Goal: Information Seeking & Learning: Learn about a topic

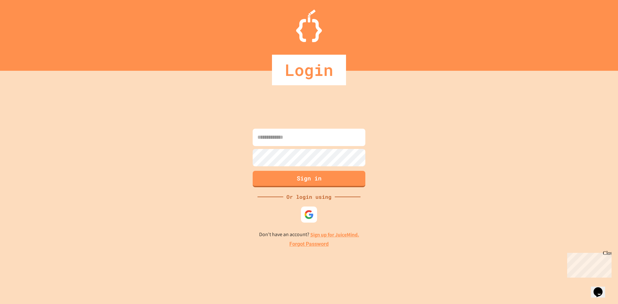
click at [309, 136] on input at bounding box center [309, 137] width 113 height 17
type input "**********"
click at [296, 185] on button "Sign in" at bounding box center [309, 178] width 115 height 17
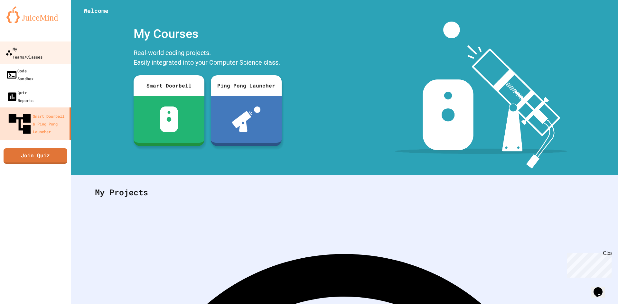
click at [15, 44] on link "My Teams/Classes" at bounding box center [35, 53] width 73 height 23
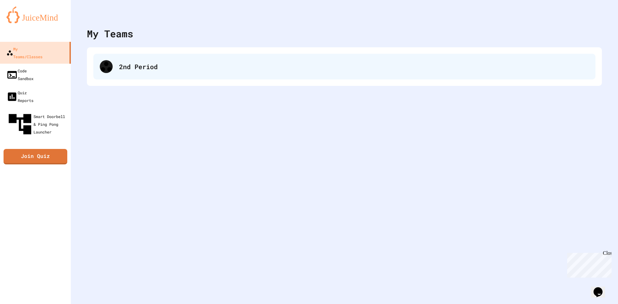
click at [196, 72] on div "2nd Period" at bounding box center [344, 67] width 502 height 26
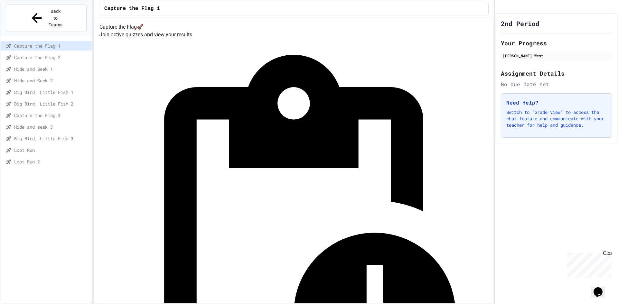
click at [57, 158] on span "Loot Run 2" at bounding box center [51, 161] width 75 height 7
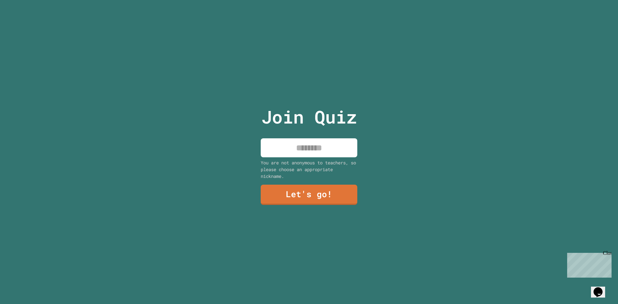
click at [304, 138] on input at bounding box center [309, 147] width 97 height 19
type input "******"
click at [300, 197] on link "Let's go!" at bounding box center [309, 193] width 94 height 21
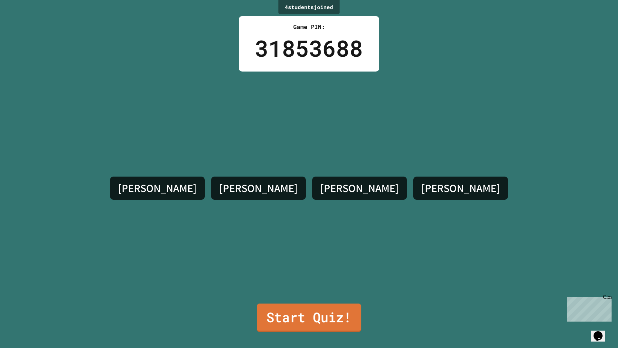
click at [305, 304] on link "Start Quiz!" at bounding box center [309, 317] width 104 height 28
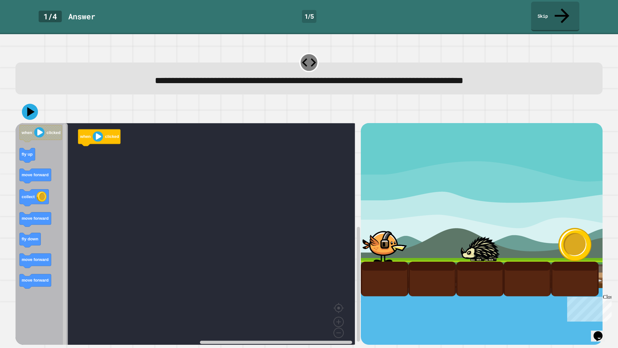
click at [215, 243] on rect "Blockly Workspace" at bounding box center [185, 236] width 340 height 226
click at [35, 144] on icon "Blockly Workspace" at bounding box center [41, 236] width 52 height 226
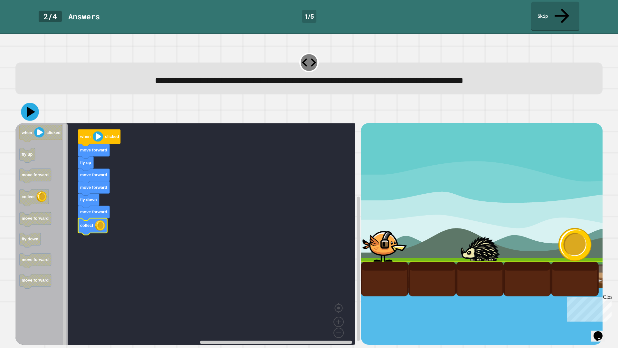
click at [34, 107] on icon at bounding box center [31, 112] width 8 height 11
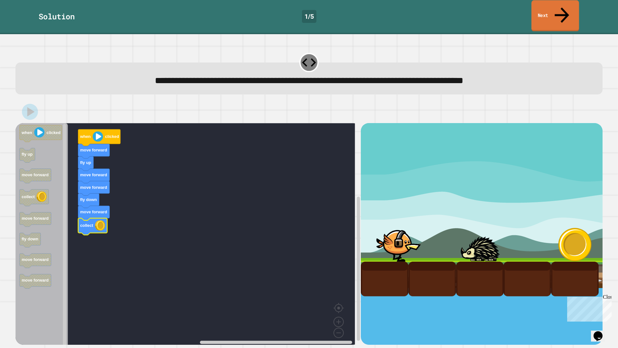
click at [555, 5] on link "Next" at bounding box center [555, 15] width 48 height 31
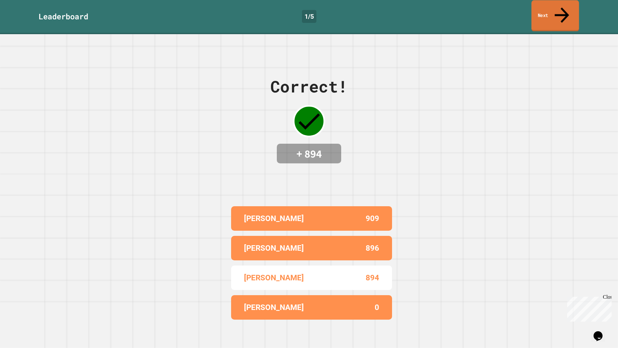
click at [555, 8] on link "Next" at bounding box center [555, 15] width 48 height 31
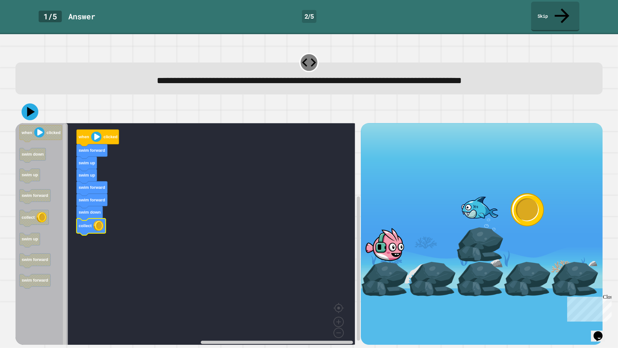
click at [35, 103] on icon at bounding box center [30, 111] width 17 height 17
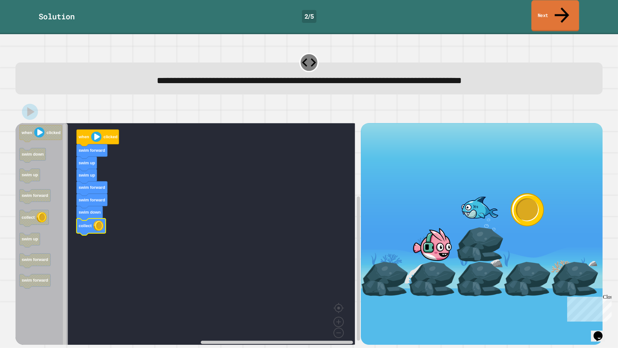
click at [563, 7] on icon at bounding box center [562, 14] width 14 height 15
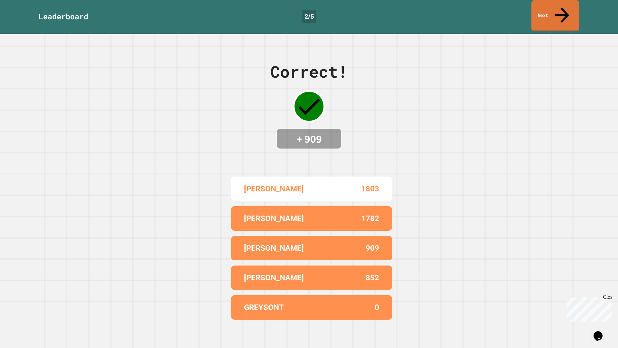
click at [563, 7] on icon at bounding box center [562, 14] width 14 height 15
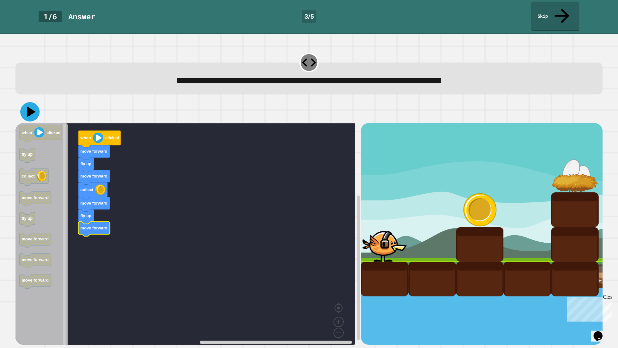
click at [31, 106] on icon at bounding box center [31, 111] width 9 height 11
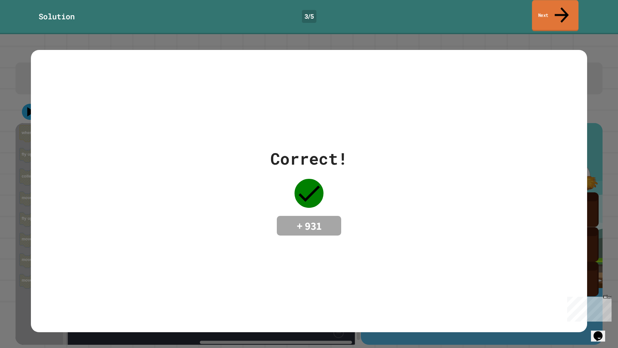
click at [562, 10] on icon at bounding box center [561, 15] width 21 height 23
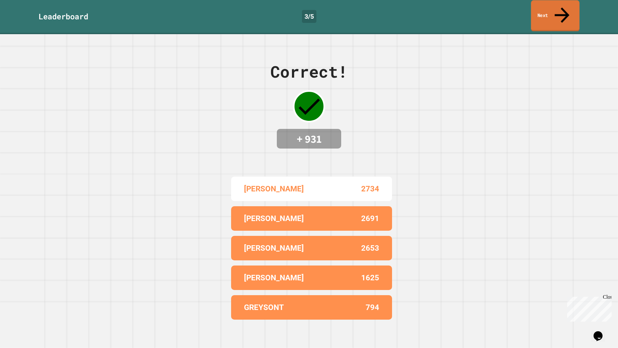
click at [562, 10] on icon at bounding box center [562, 15] width 22 height 23
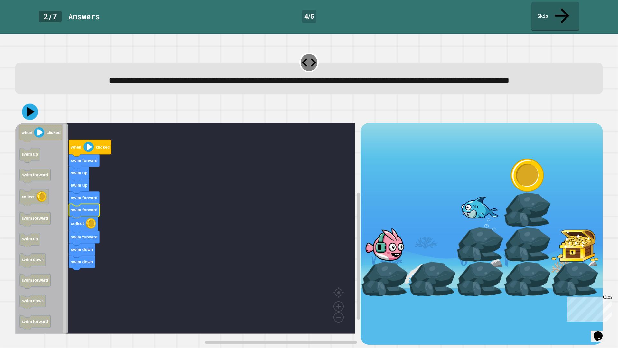
click at [29, 104] on button at bounding box center [30, 112] width 16 height 16
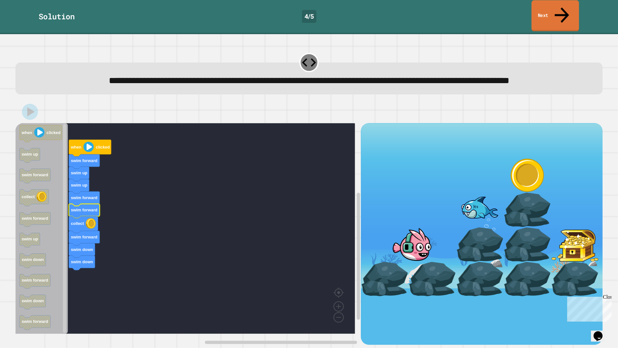
click at [547, 5] on link "Next" at bounding box center [555, 15] width 48 height 31
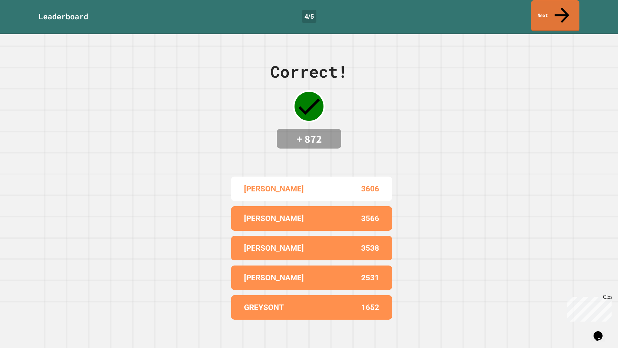
click at [547, 5] on link "Next" at bounding box center [555, 15] width 48 height 31
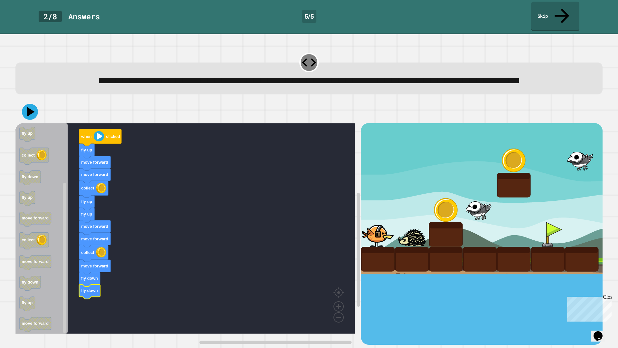
click at [33, 121] on div at bounding box center [308, 111] width 587 height 23
click at [34, 117] on icon at bounding box center [29, 111] width 19 height 19
click at [535, 13] on link "Skip" at bounding box center [555, 16] width 49 height 31
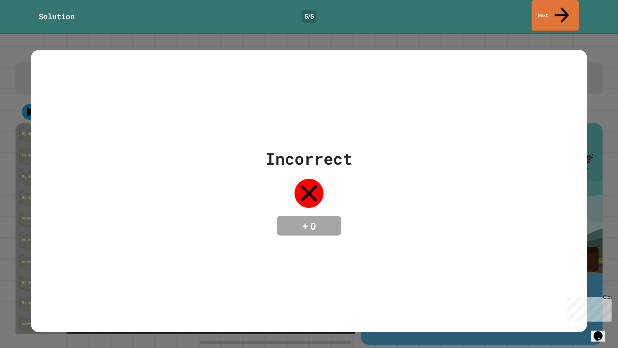
click at [535, 13] on link "Next" at bounding box center [555, 15] width 47 height 31
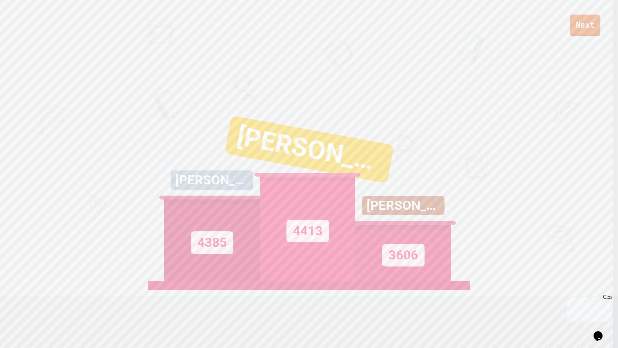
click at [595, 32] on link "Next" at bounding box center [585, 24] width 30 height 21
